Goal: Task Accomplishment & Management: Use online tool/utility

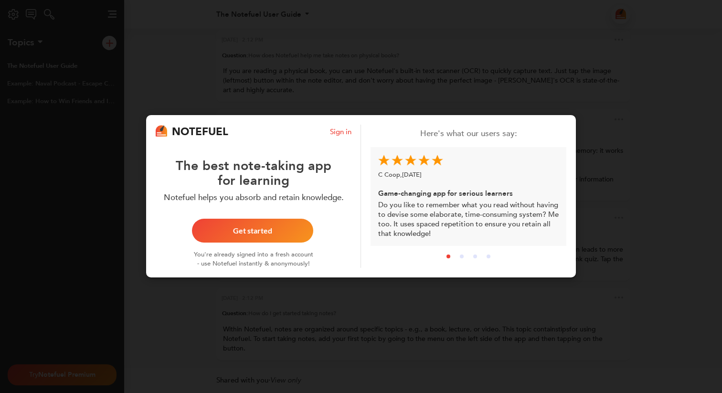
click at [380, 95] on div "NOTEFUEL Sign in The best note-taking app for learning Notefuel helps you absor…" at bounding box center [361, 196] width 722 height 393
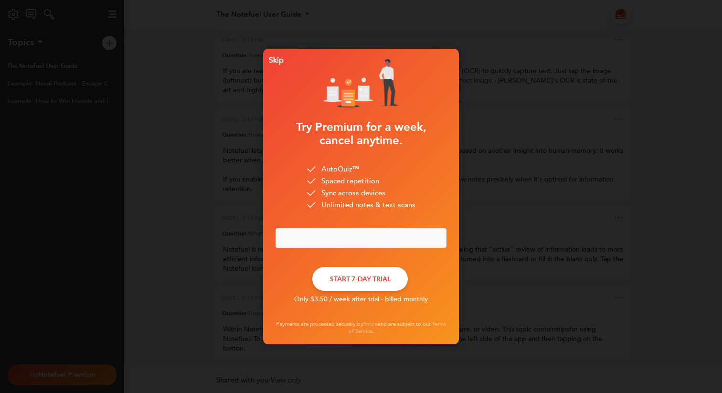
click at [273, 60] on div "Skip" at bounding box center [274, 60] width 19 height 7
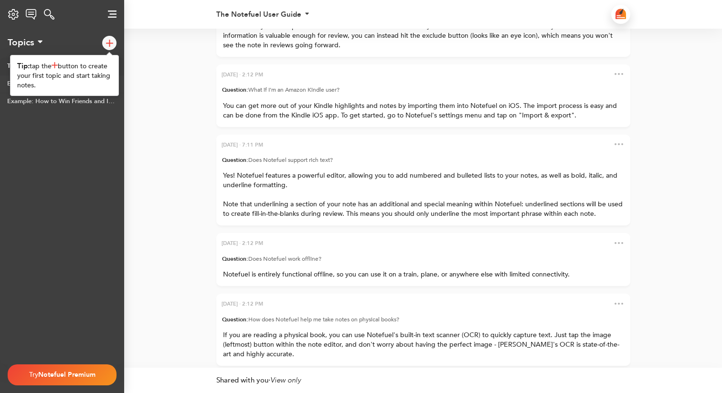
scroll to position [-286, 0]
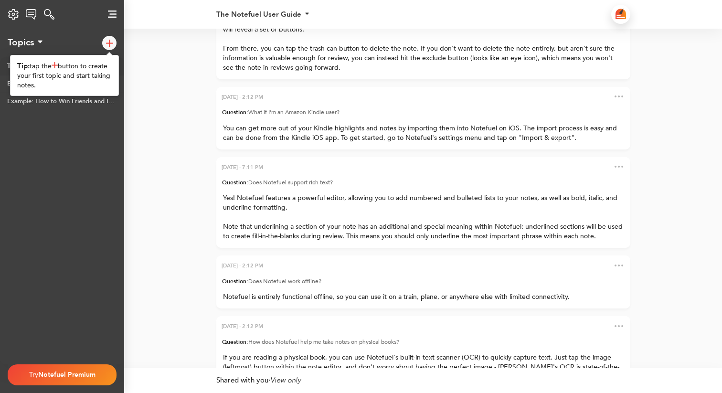
click at [108, 42] on img at bounding box center [109, 43] width 7 height 7
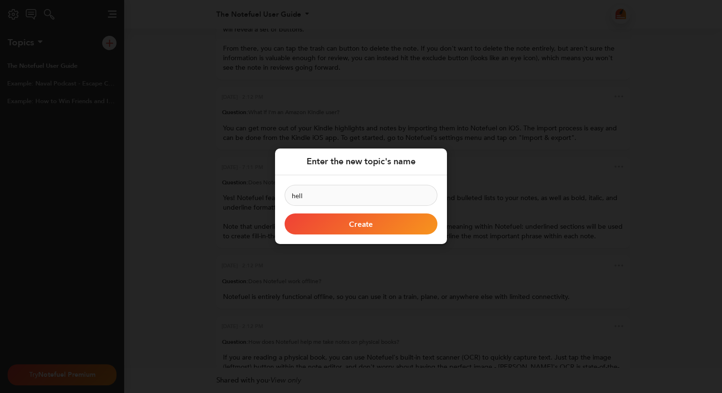
type input "hello"
click button "Create" at bounding box center [361, 224] width 153 height 21
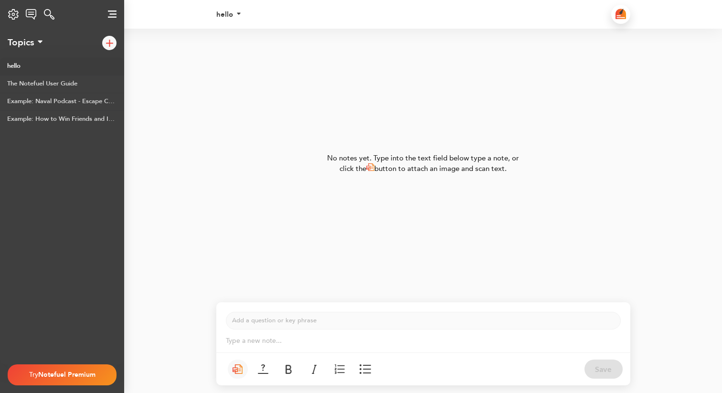
click at [239, 368] on img at bounding box center [238, 369] width 11 height 10
click at [239, 369] on img at bounding box center [238, 369] width 11 height 10
click at [44, 86] on link "The Notefuel User Guide" at bounding box center [62, 84] width 124 height 18
